Goal: Task Accomplishment & Management: Use online tool/utility

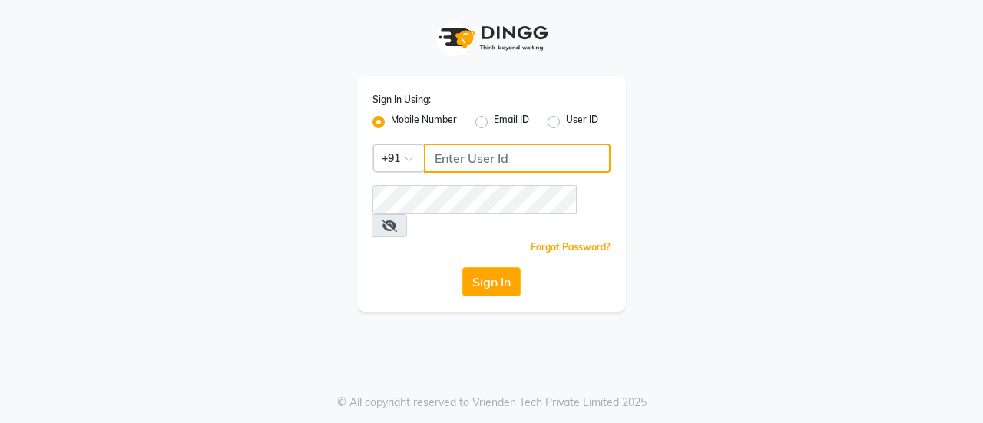
type input "8861319303"
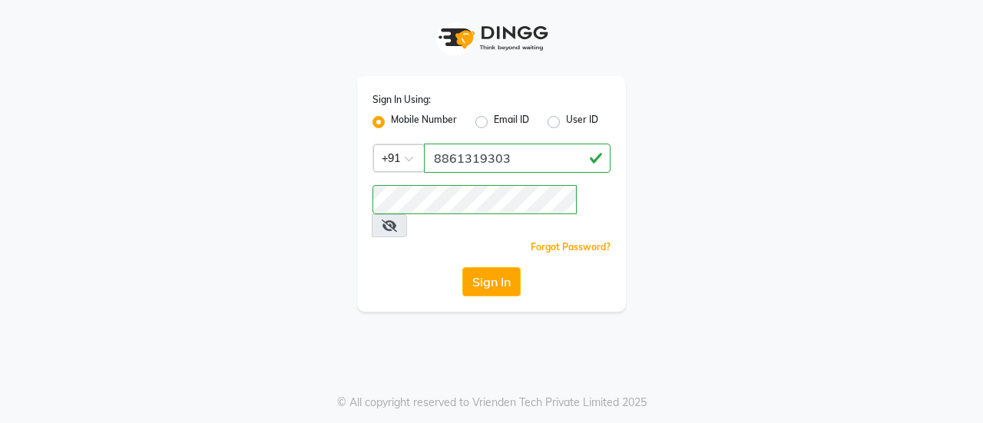
click at [485, 275] on div "Sign In Using: Mobile Number Email ID User ID Country Code × [PHONE_NUMBER] Rem…" at bounding box center [491, 194] width 269 height 236
click at [485, 267] on button "Sign In" at bounding box center [491, 281] width 58 height 29
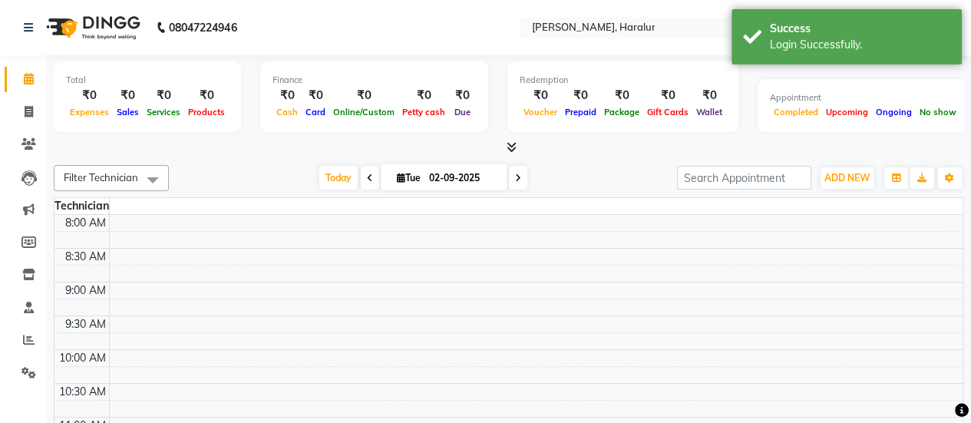
select select "en"
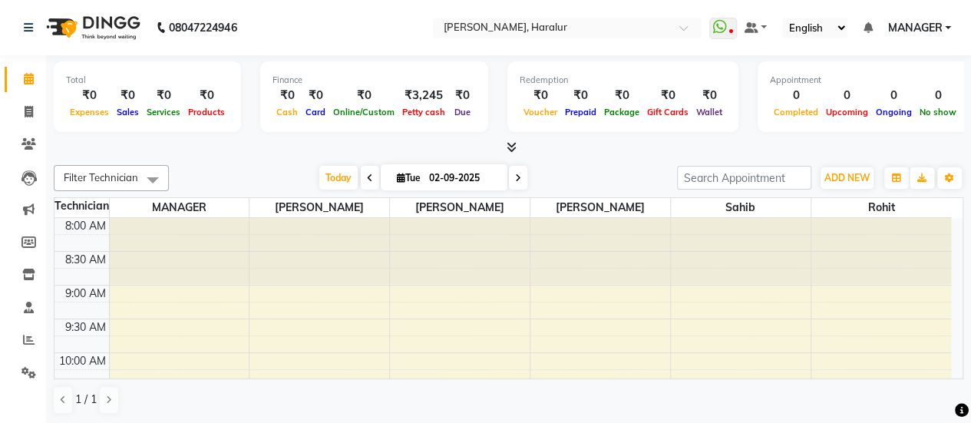
click at [507, 147] on icon at bounding box center [512, 147] width 10 height 12
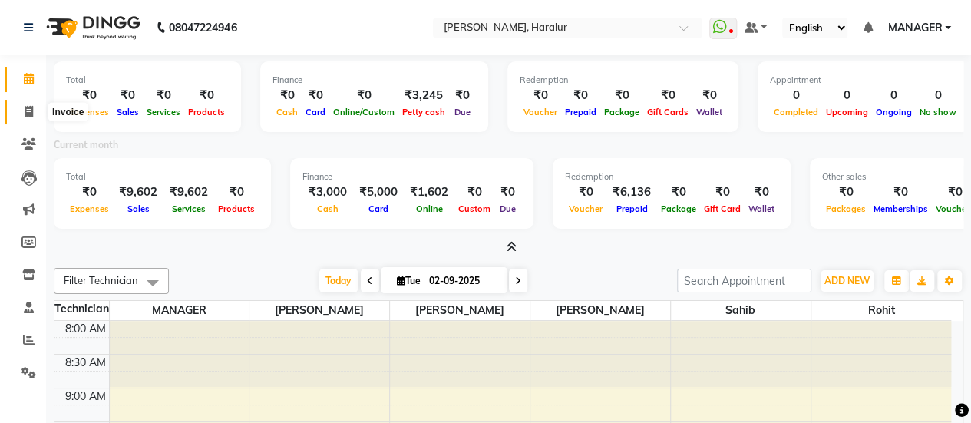
click at [25, 110] on icon at bounding box center [29, 112] width 8 height 12
select select "service"
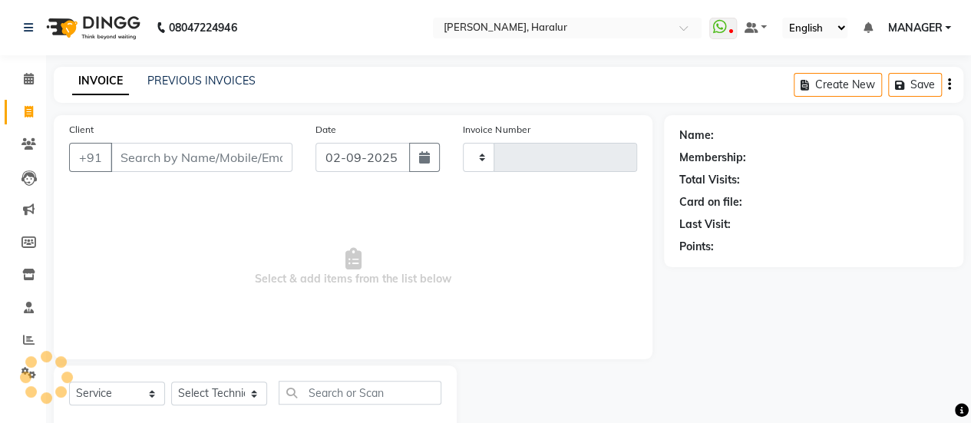
scroll to position [38, 0]
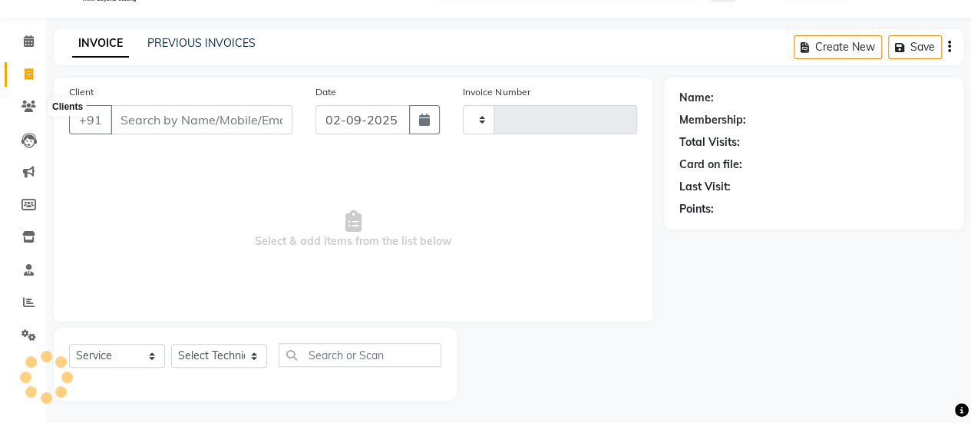
type input "0421"
select select "8259"
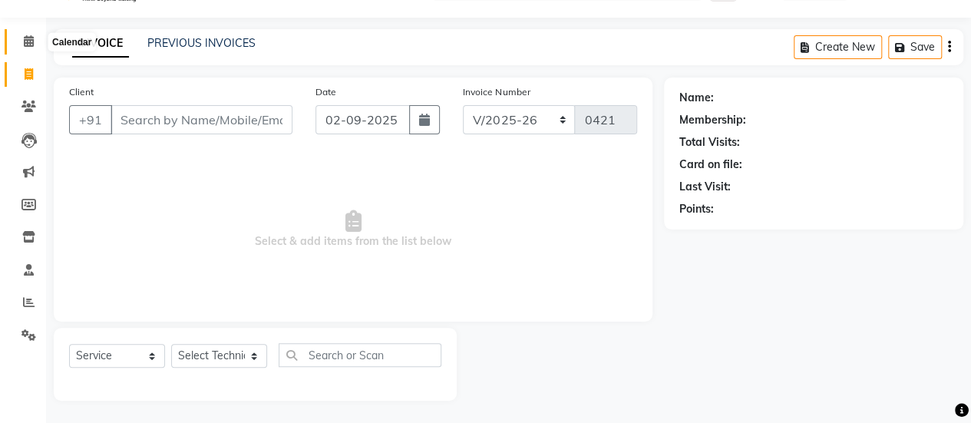
click at [32, 39] on icon at bounding box center [29, 41] width 10 height 12
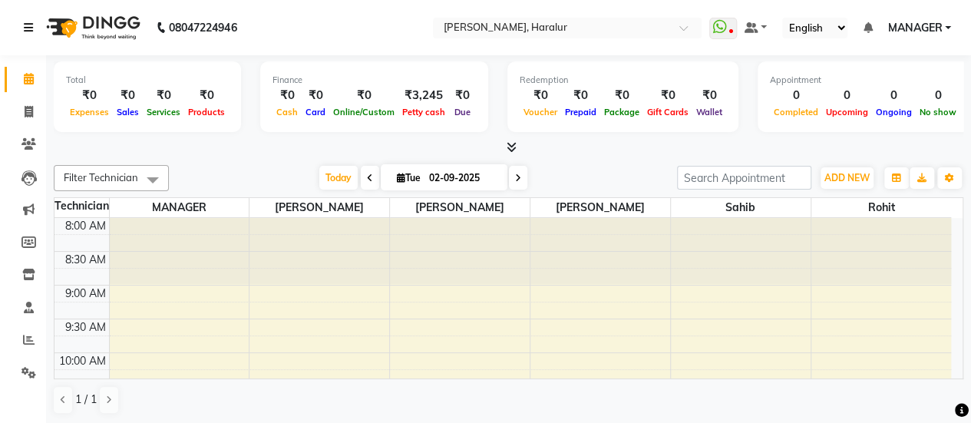
click at [32, 39] on link at bounding box center [31, 27] width 15 height 43
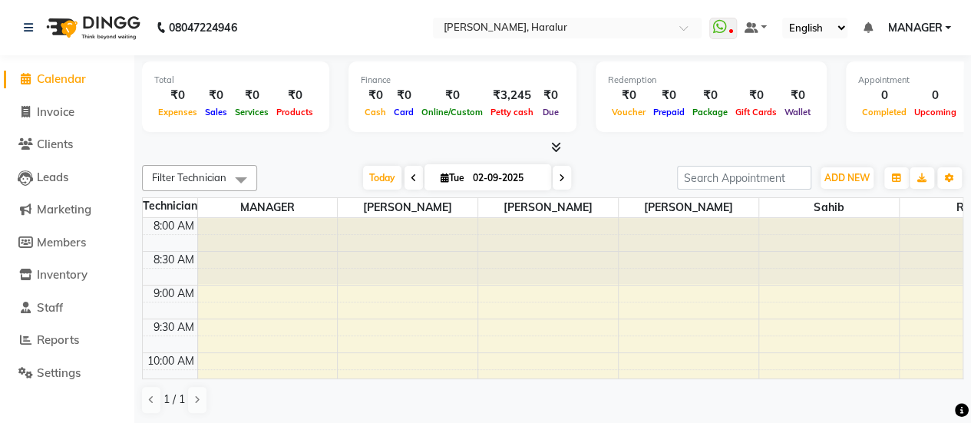
click at [24, 78] on icon at bounding box center [26, 79] width 10 height 12
click at [27, 29] on icon at bounding box center [28, 27] width 9 height 11
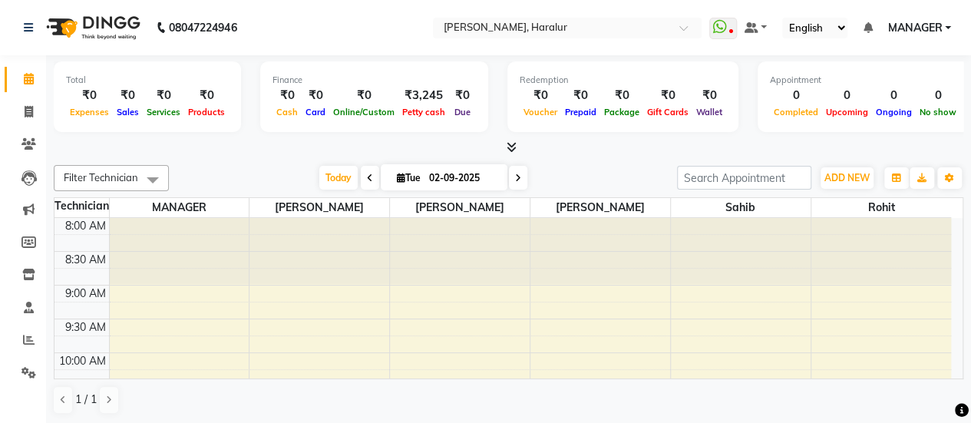
click at [512, 147] on icon at bounding box center [512, 147] width 10 height 12
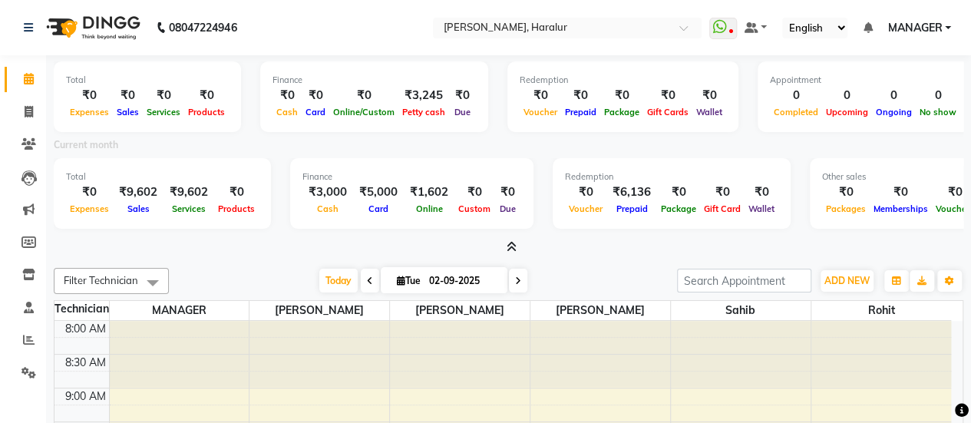
click at [514, 246] on icon at bounding box center [512, 247] width 10 height 12
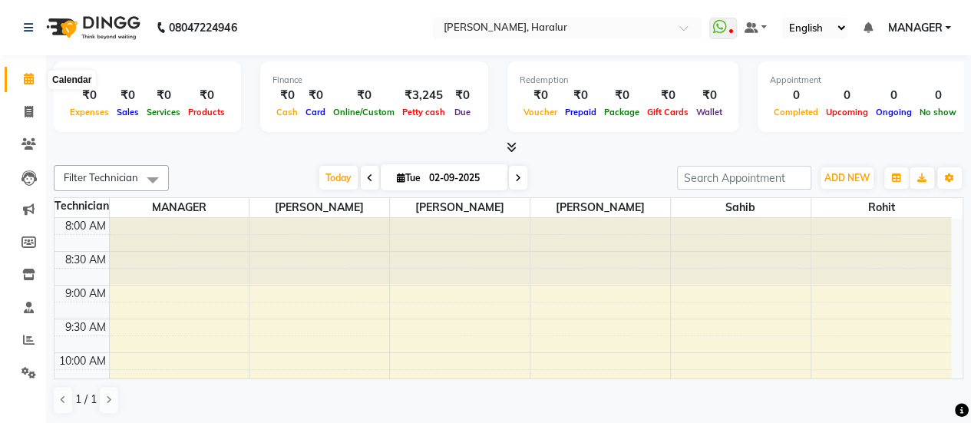
click at [25, 78] on icon at bounding box center [29, 79] width 10 height 12
click at [510, 145] on icon at bounding box center [512, 147] width 10 height 12
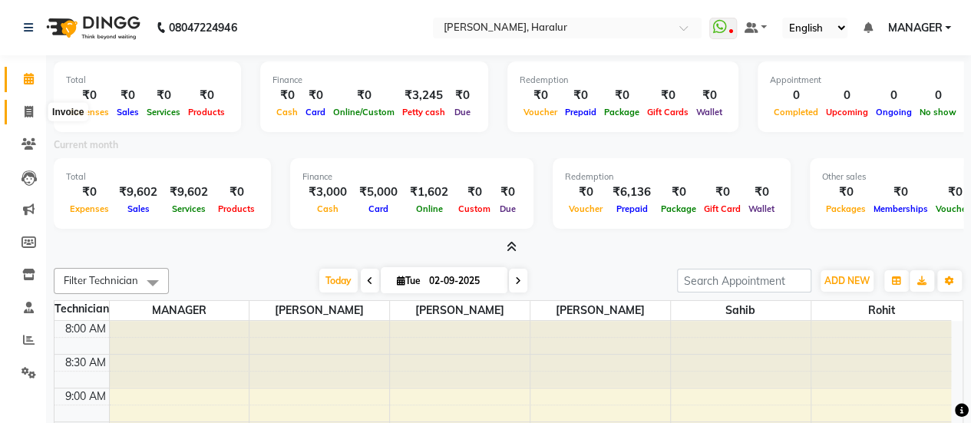
click at [28, 114] on icon at bounding box center [29, 112] width 8 height 12
select select "service"
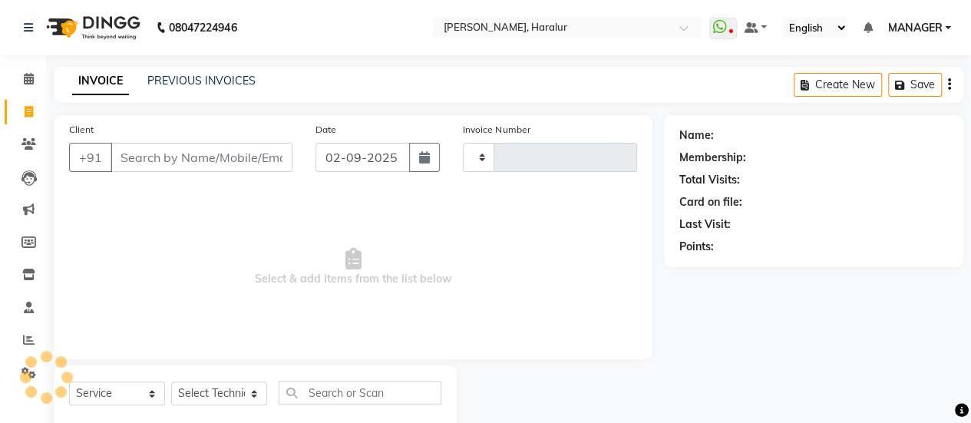
scroll to position [38, 0]
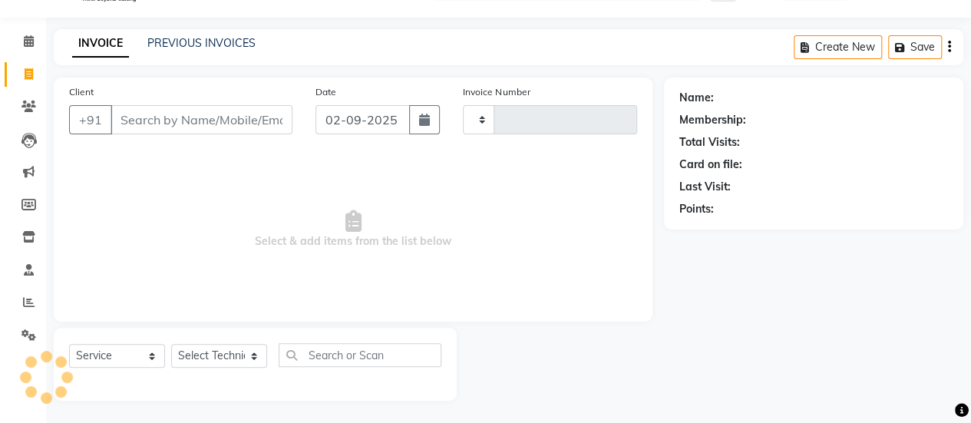
type input "0421"
select select "8259"
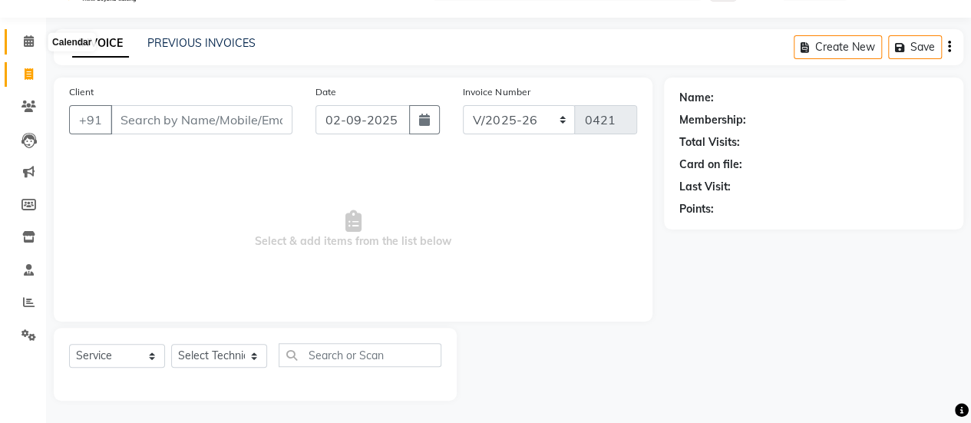
click at [28, 44] on icon at bounding box center [29, 41] width 10 height 12
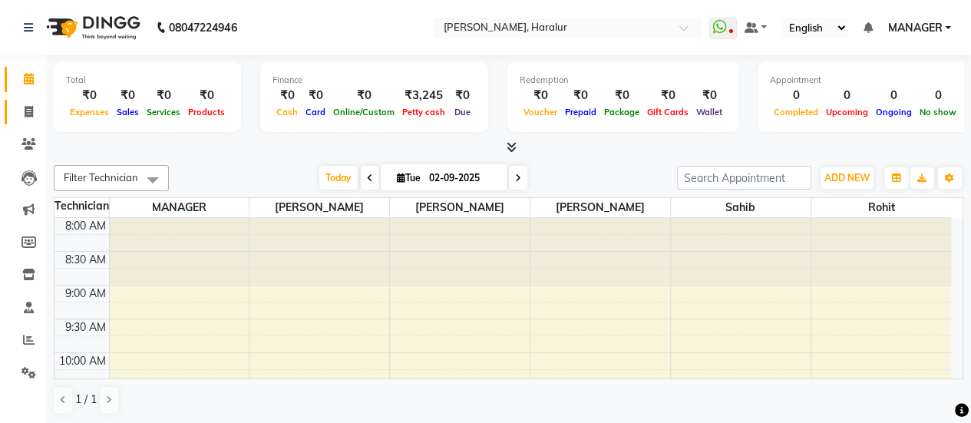
click at [28, 121] on link "Invoice" at bounding box center [23, 112] width 37 height 25
select select "service"
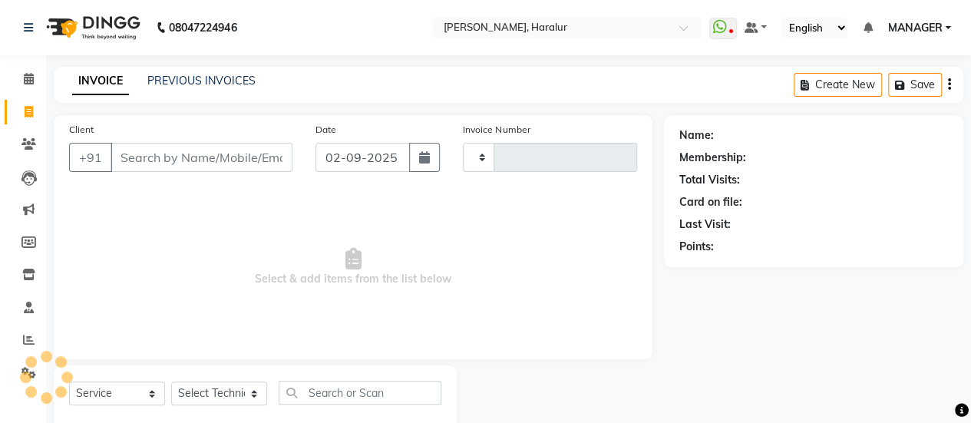
type input "0421"
select select "8259"
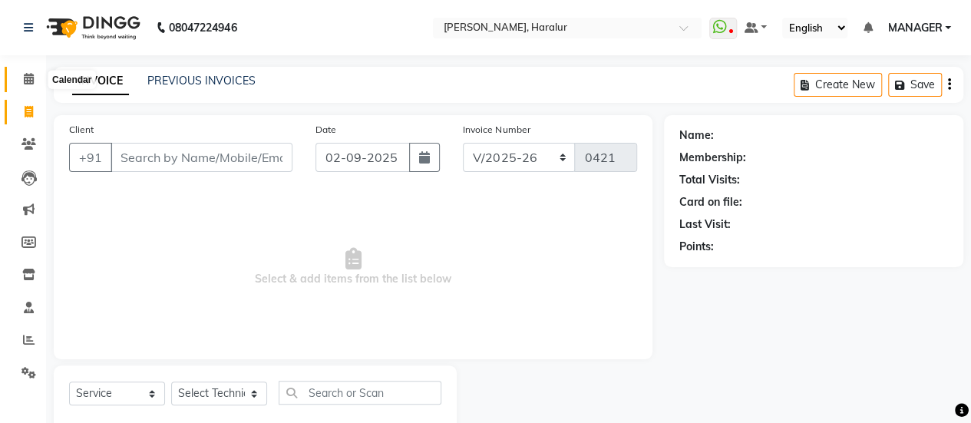
click at [30, 71] on span at bounding box center [28, 80] width 27 height 18
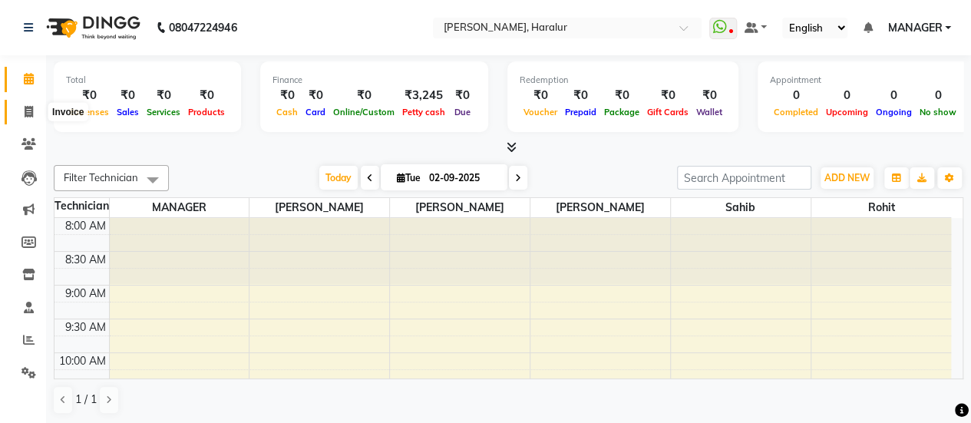
click at [29, 111] on icon at bounding box center [29, 112] width 8 height 12
select select "service"
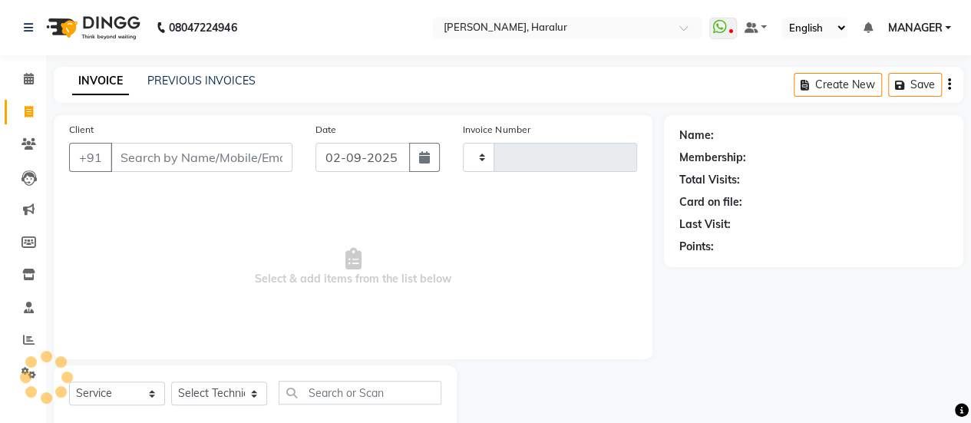
type input "0421"
select select "8259"
click at [178, 78] on link "PREVIOUS INVOICES" at bounding box center [201, 81] width 108 height 14
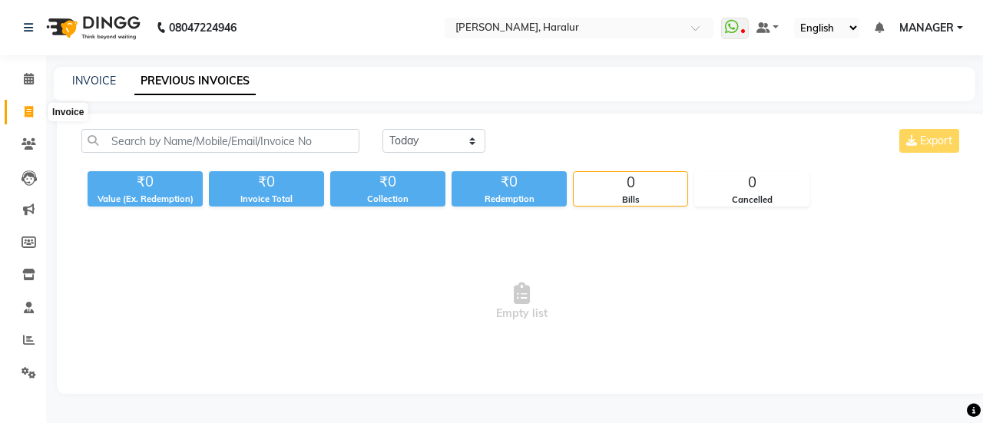
click at [31, 106] on icon at bounding box center [29, 112] width 8 height 12
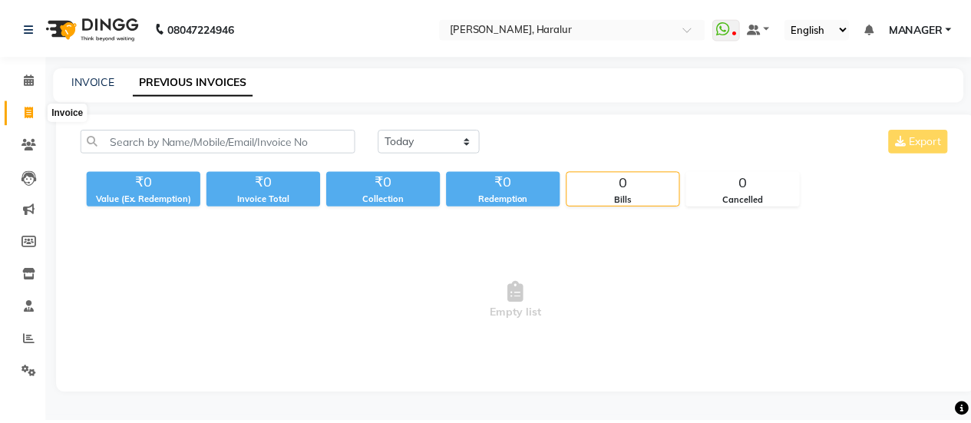
scroll to position [38, 0]
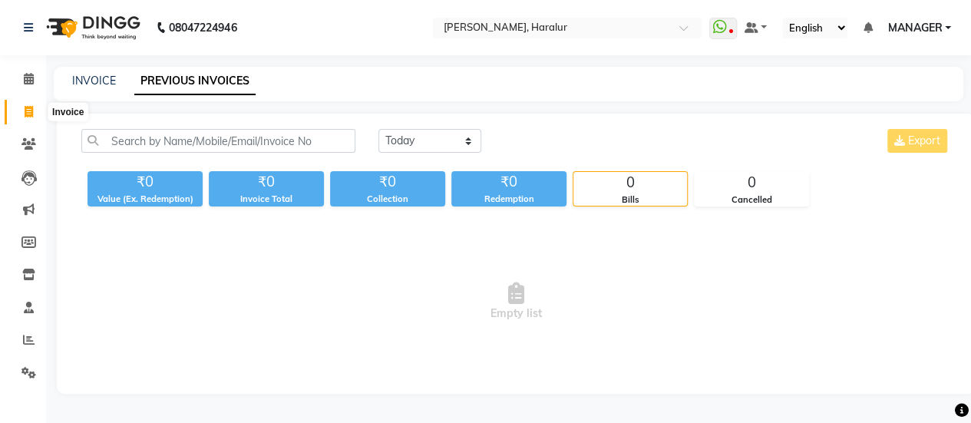
select select "service"
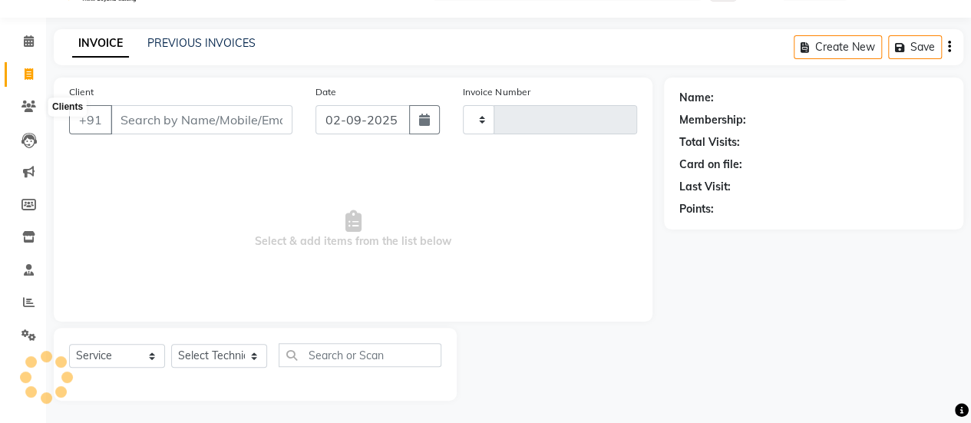
type input "0421"
select select "8259"
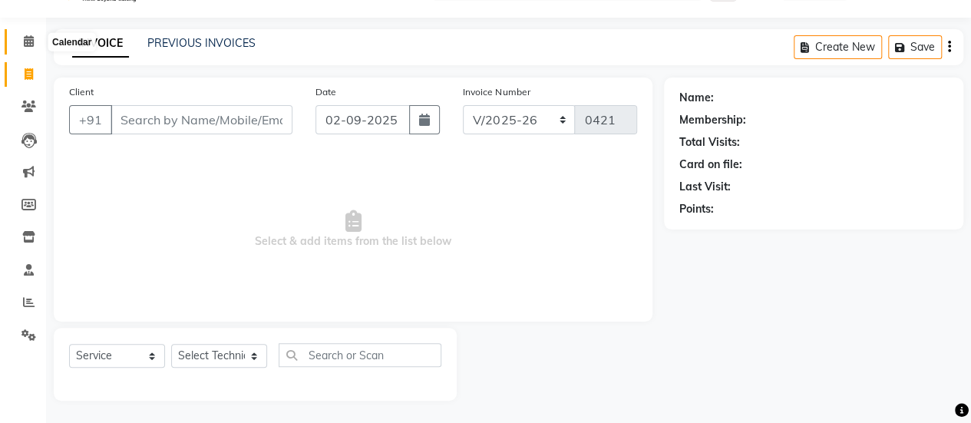
click at [30, 38] on icon at bounding box center [29, 41] width 10 height 12
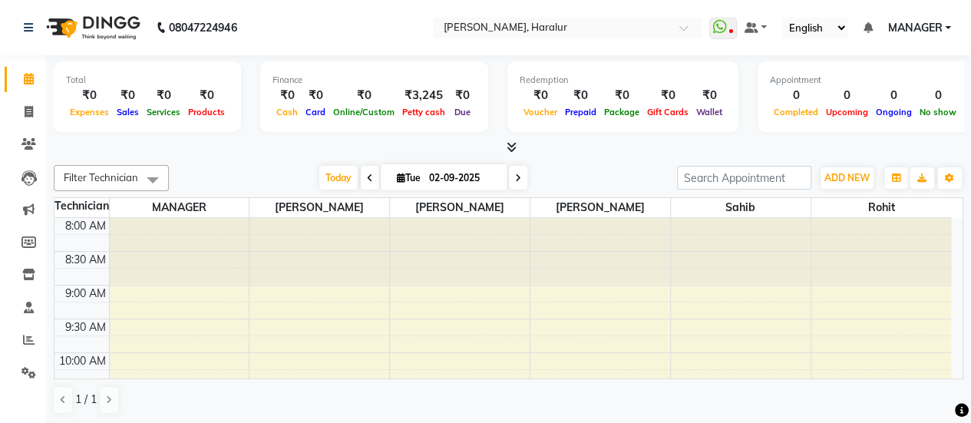
click at [564, 107] on span "Prepaid" at bounding box center [580, 112] width 39 height 11
